Goal: Information Seeking & Learning: Learn about a topic

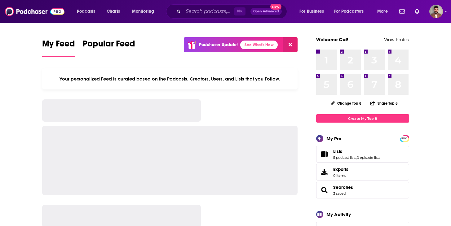
click at [189, 15] on input "Search podcasts, credits, & more..." at bounding box center [208, 12] width 51 height 10
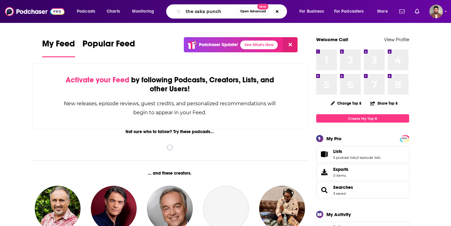
type input "the saka punch"
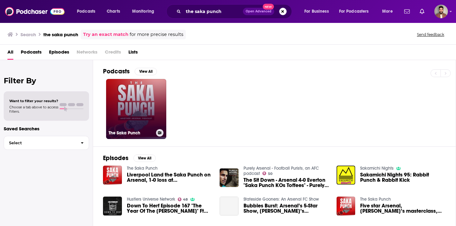
click at [145, 114] on link "The Saka Punch" at bounding box center [136, 109] width 60 height 60
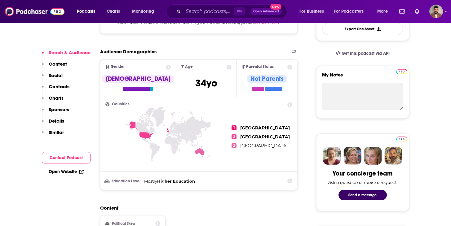
scroll to position [201, 0]
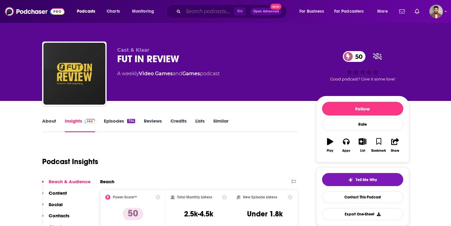
click at [206, 12] on input "Search podcasts, credits, & more..." at bounding box center [208, 12] width 51 height 10
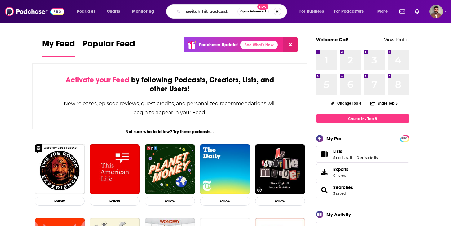
type input "switch hit podcast"
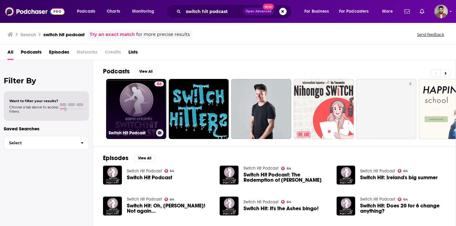
click at [121, 108] on link "64 Switch Hit Podcast" at bounding box center [136, 109] width 60 height 60
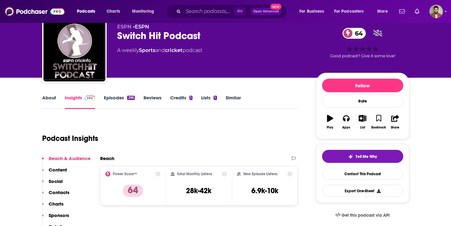
scroll to position [24, 0]
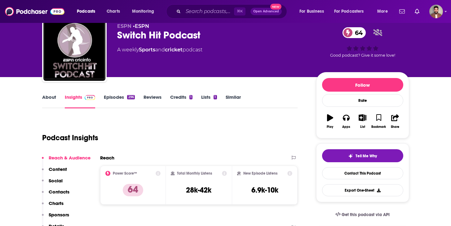
click at [48, 99] on link "About" at bounding box center [49, 101] width 14 height 14
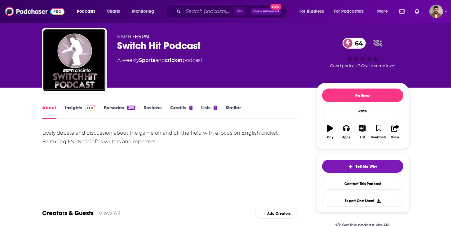
scroll to position [14, 0]
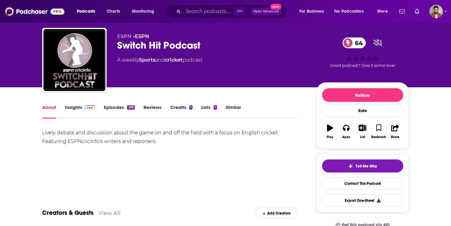
click at [79, 108] on link "Insights" at bounding box center [80, 112] width 31 height 14
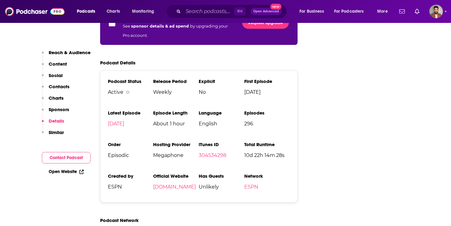
scroll to position [1031, 0]
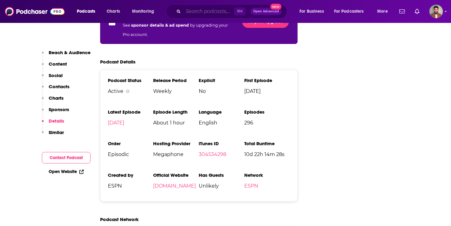
click at [226, 13] on input "Search podcasts, credits, & more..." at bounding box center [208, 12] width 51 height 10
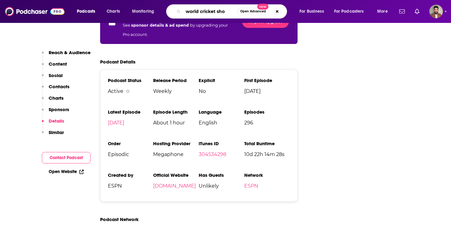
type input "world cricket show"
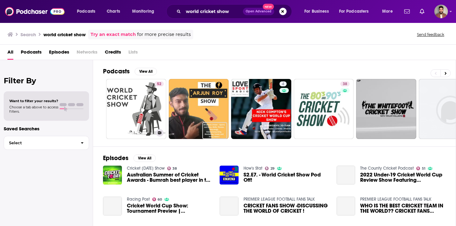
click at [136, 106] on link "52 World Cricket Show" at bounding box center [136, 109] width 60 height 60
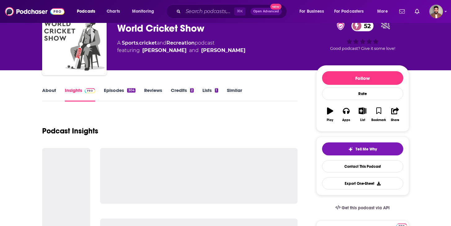
scroll to position [31, 0]
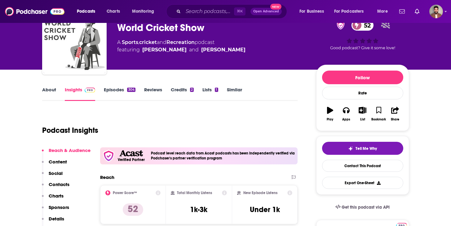
click at [51, 87] on link "About" at bounding box center [49, 94] width 14 height 14
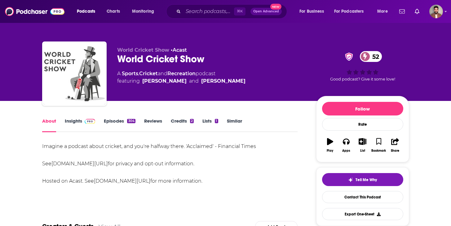
scroll to position [5, 0]
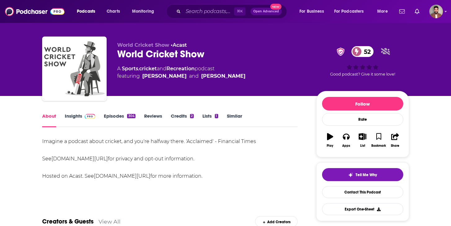
click at [78, 118] on link "Insights" at bounding box center [80, 120] width 31 height 14
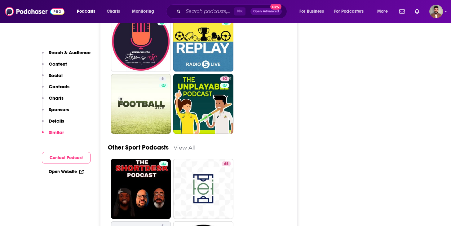
scroll to position [1872, 0]
